Goal: Task Accomplishment & Management: Manage account settings

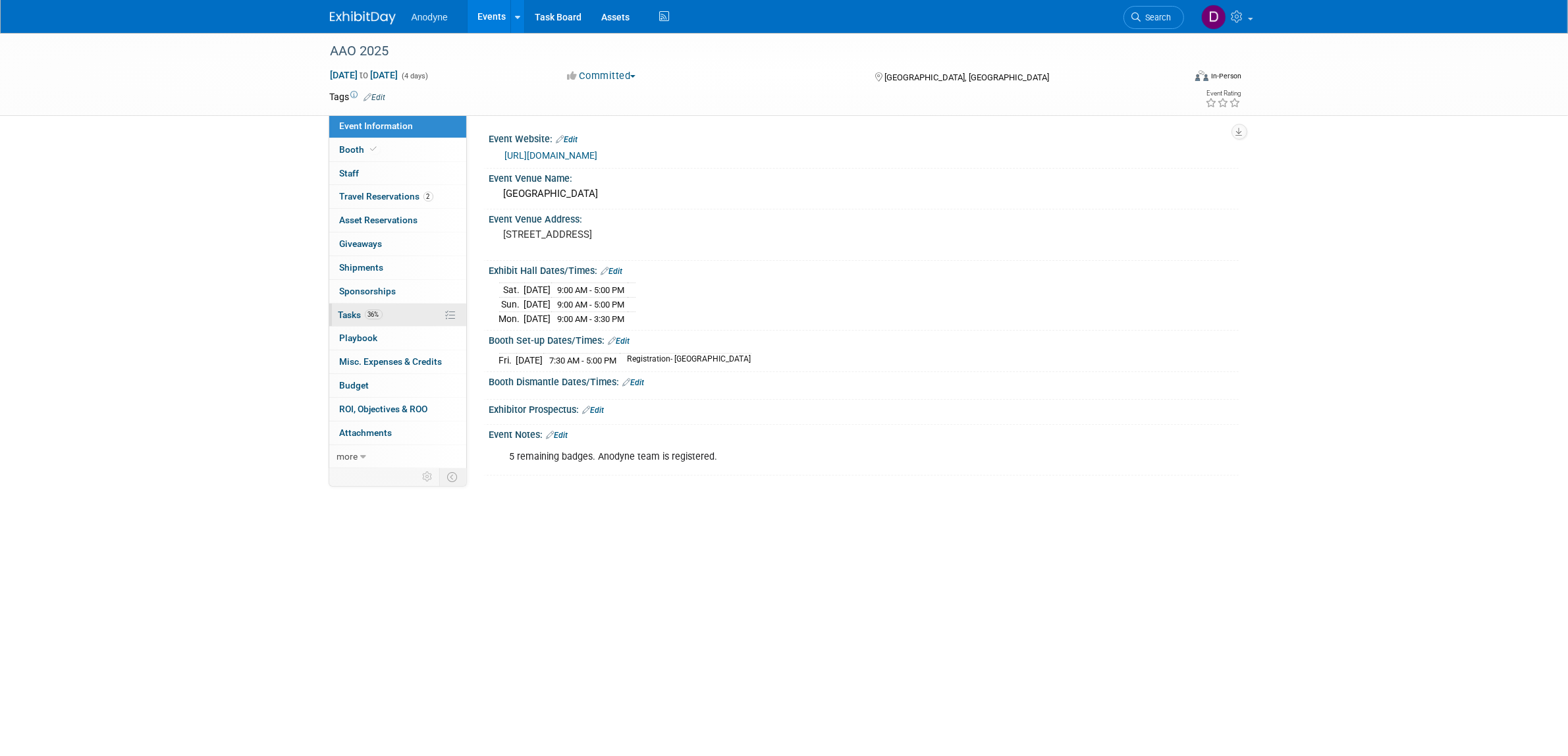
click at [395, 310] on link "36% Tasks 36%" at bounding box center [398, 315] width 137 height 23
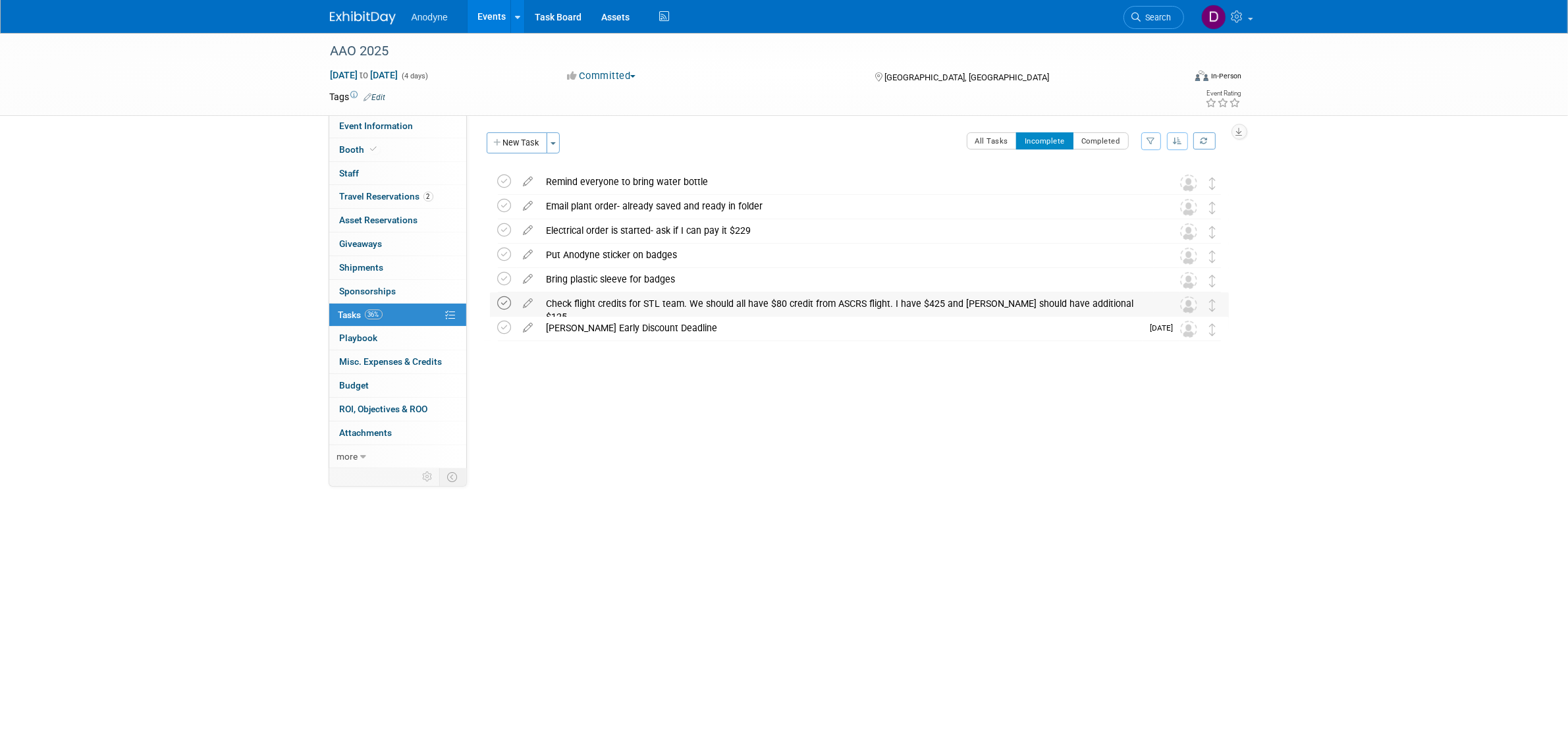
click at [505, 299] on icon at bounding box center [505, 303] width 14 height 14
click at [357, 19] on img at bounding box center [362, 18] width 66 height 13
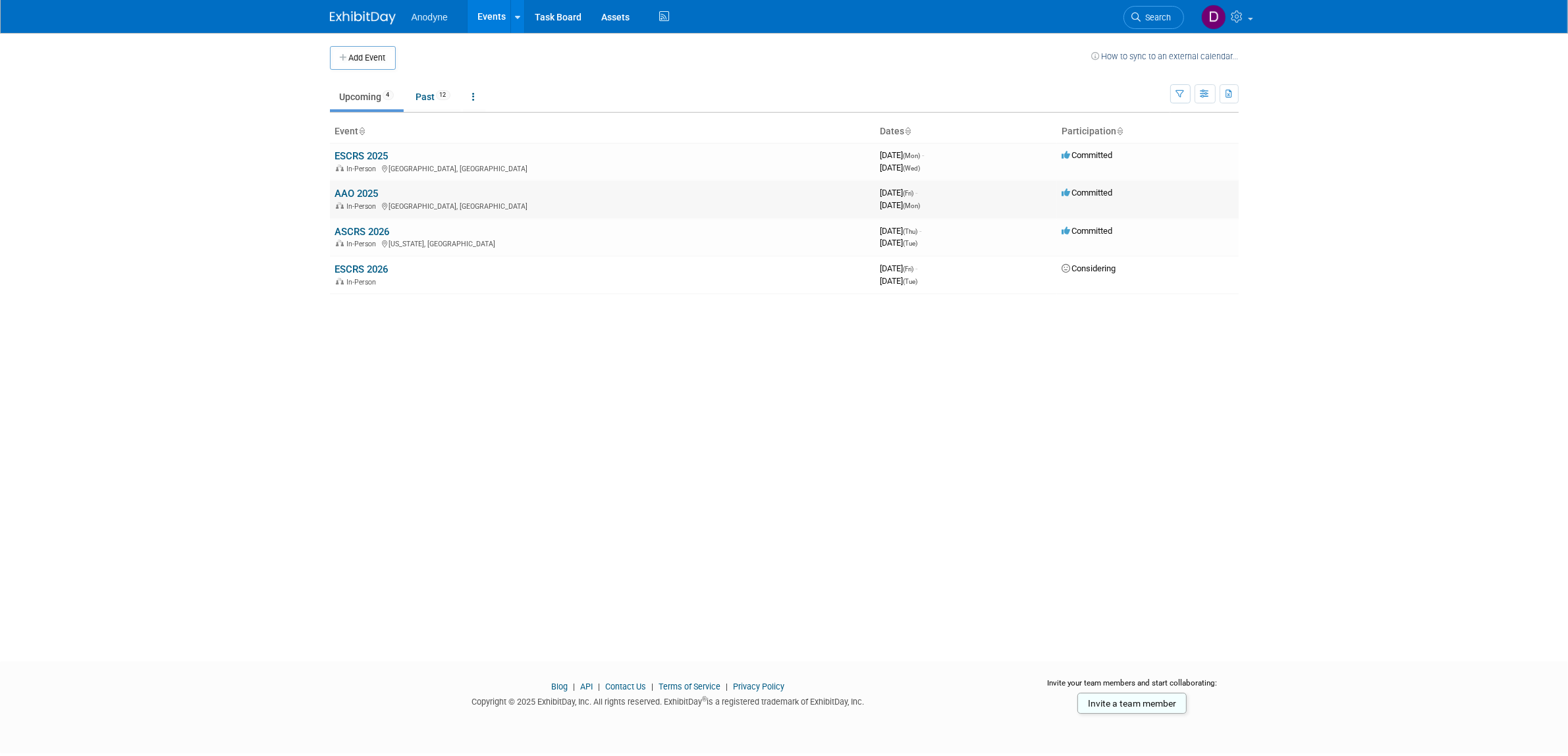
click at [363, 186] on td "AAO 2025 In-Person [GEOGRAPHIC_DATA], [GEOGRAPHIC_DATA]" at bounding box center [602, 199] width 545 height 37
click at [350, 191] on link "AAO 2025" at bounding box center [357, 194] width 43 height 12
